Goal: Find specific page/section: Find specific page/section

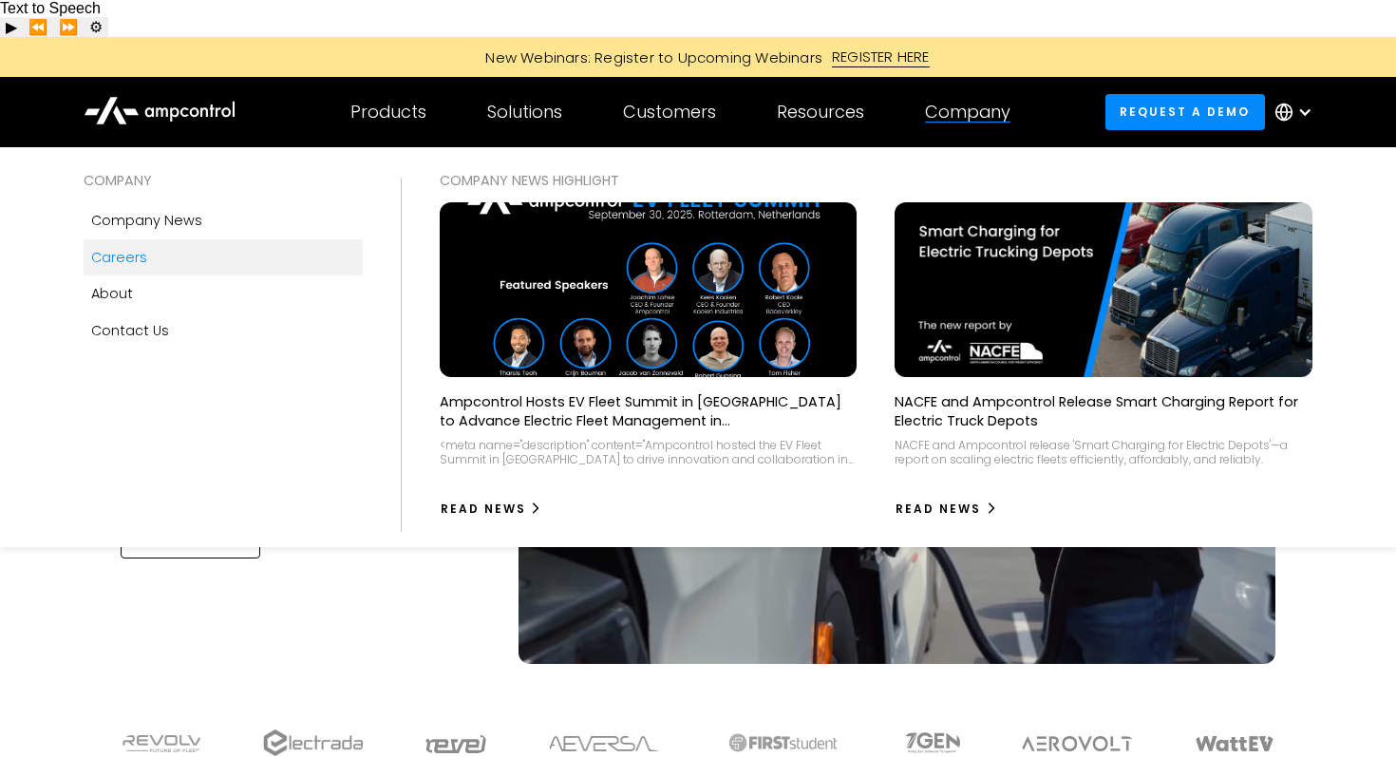
click at [89, 239] on link "Careers" at bounding box center [223, 257] width 278 height 36
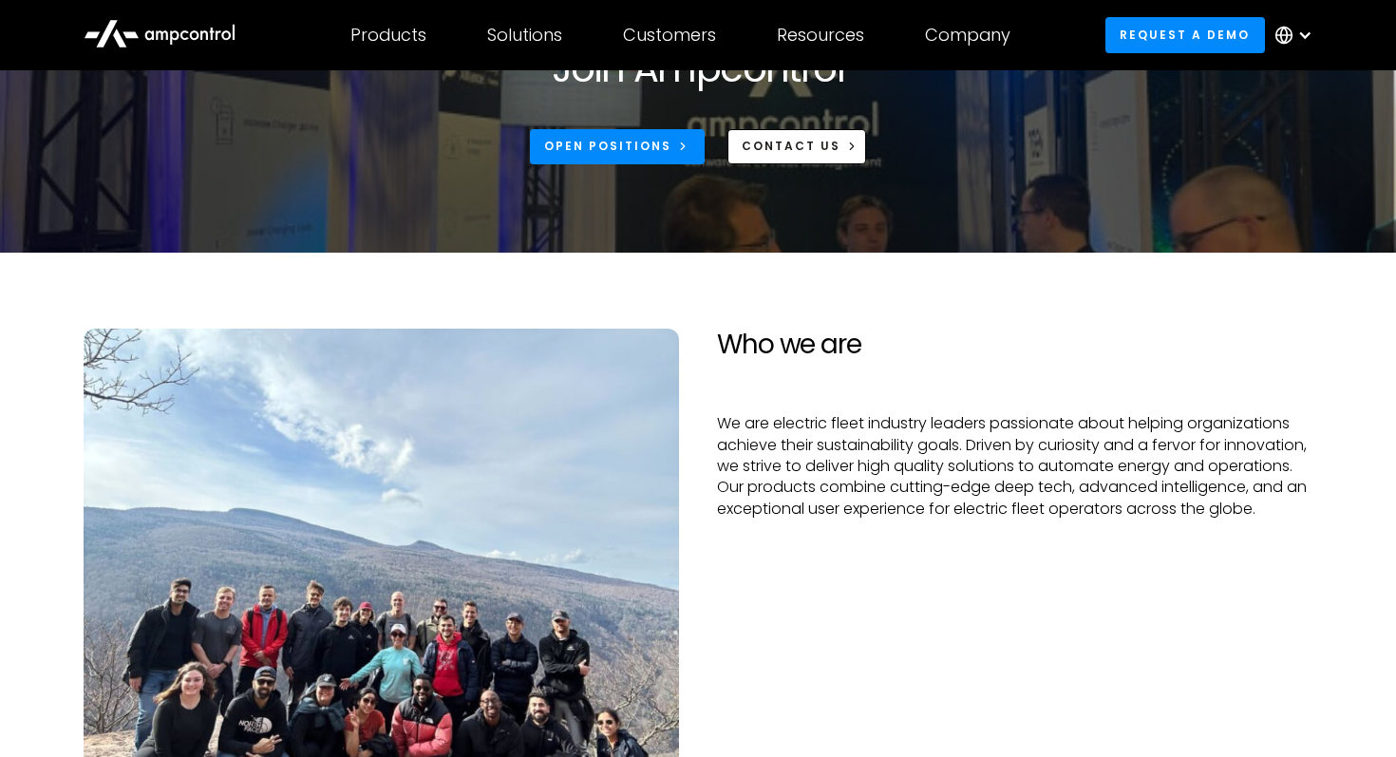
scroll to position [137, 0]
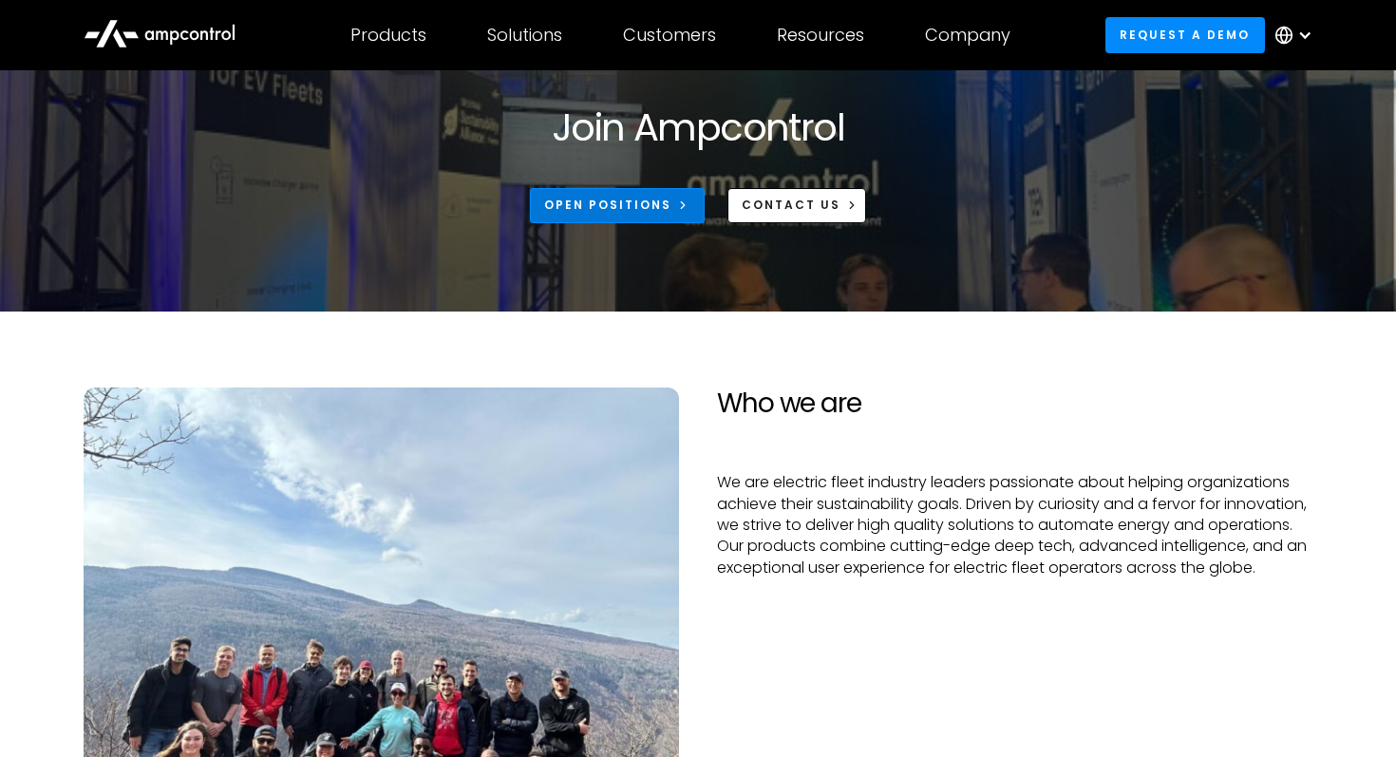
click at [644, 197] on div "Open Positions" at bounding box center [607, 205] width 127 height 17
click at [634, 187] on div "Join Ampcontrol Open Positions CONTACT US" at bounding box center [698, 182] width 1267 height 157
click at [634, 197] on div "Open Positions" at bounding box center [607, 205] width 127 height 17
